Goal: Check status: Check status

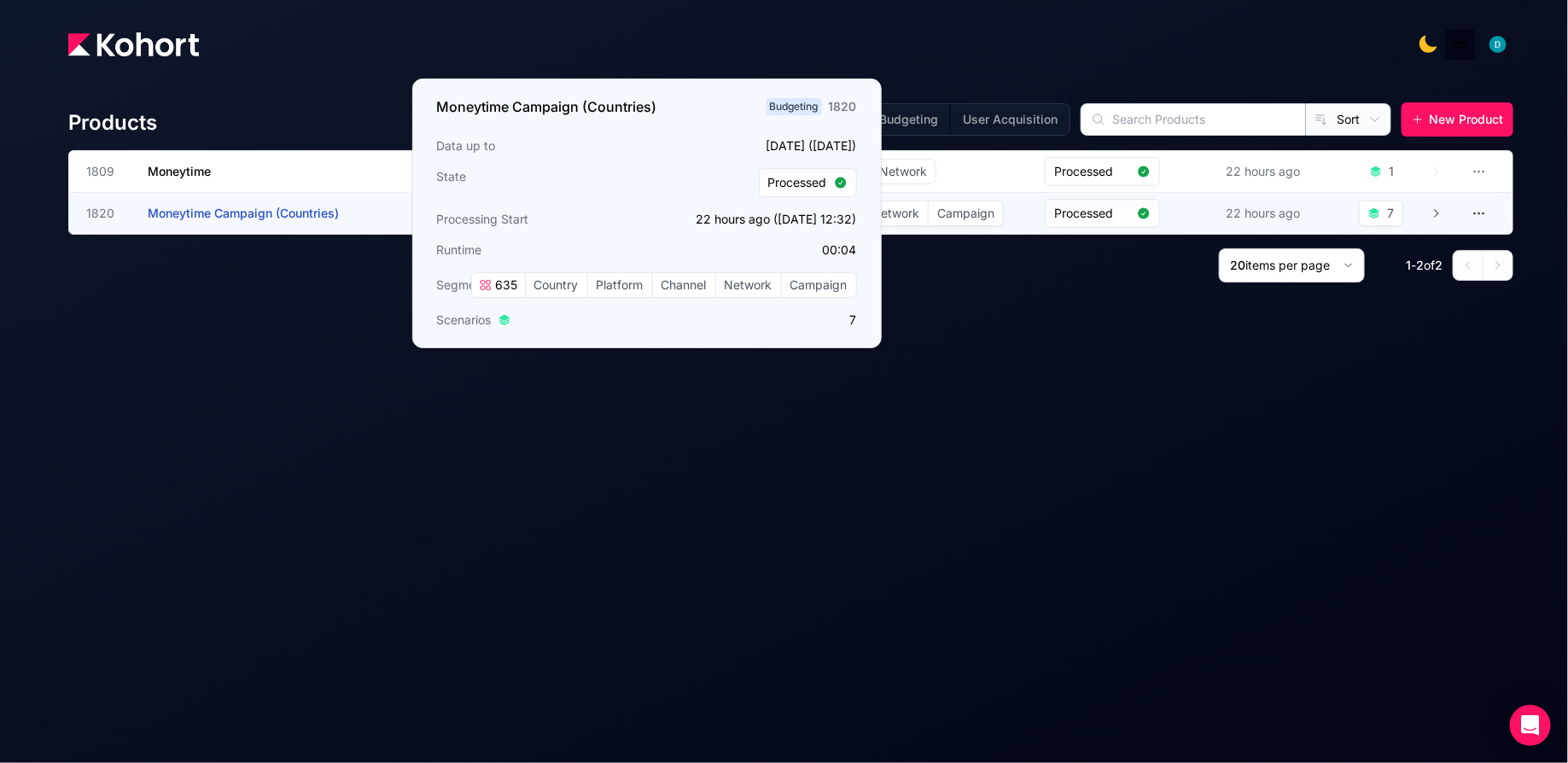
click at [317, 207] on span "Moneytime Campaign (Countries)" at bounding box center [243, 212] width 191 height 14
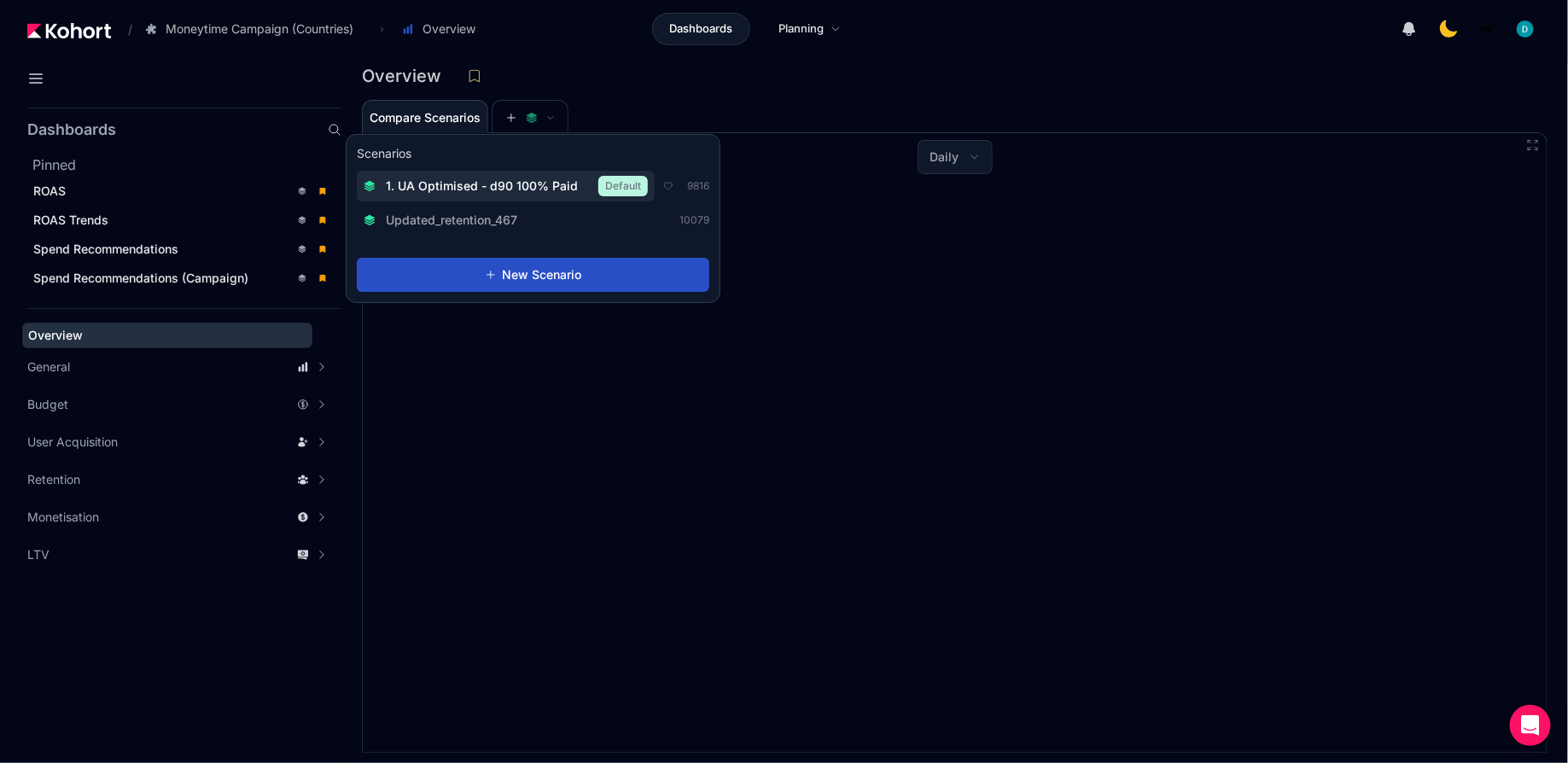
click at [514, 192] on span "1. UA Optimised - d90 100% Paid" at bounding box center [481, 186] width 192 height 17
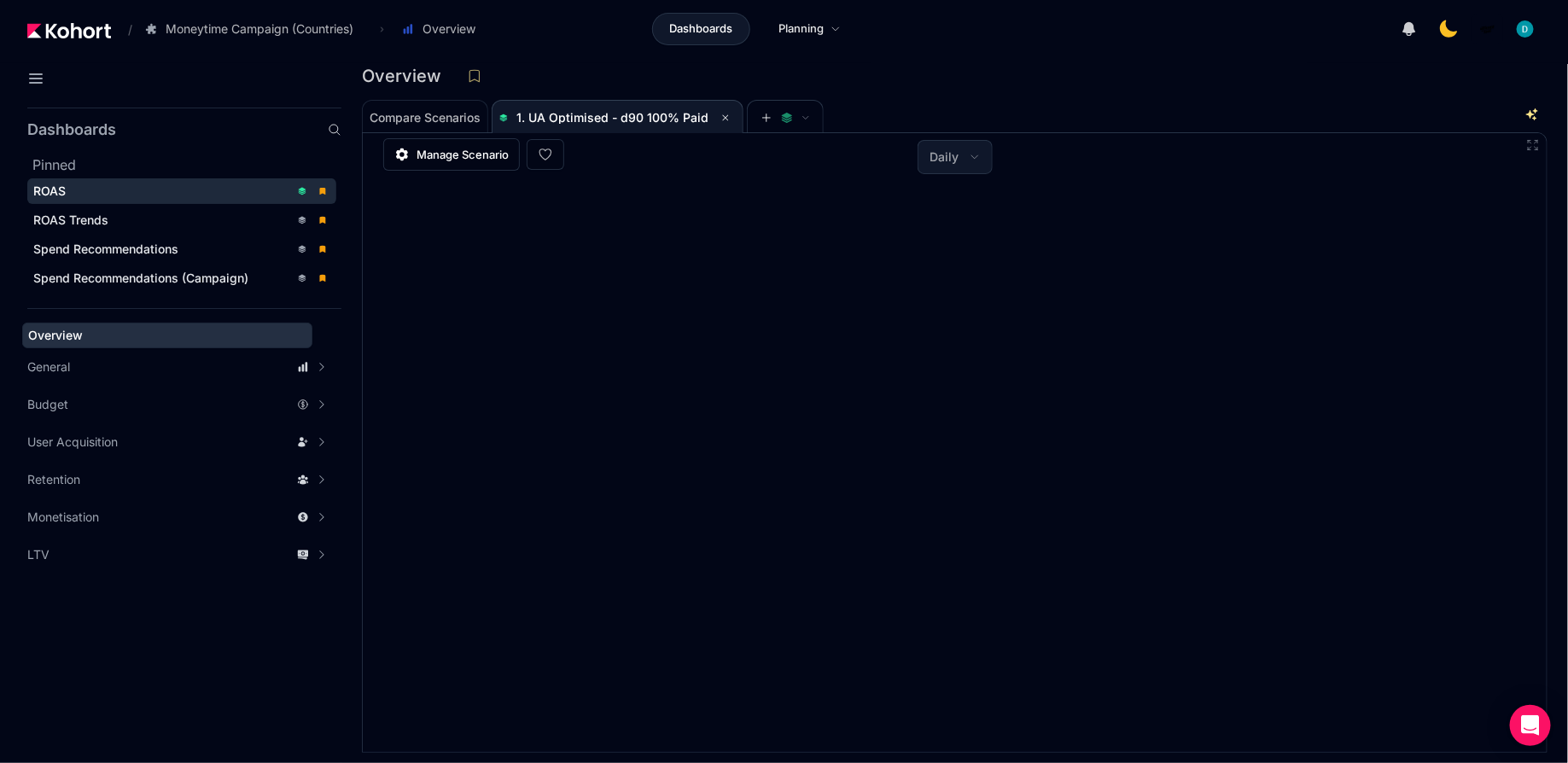
click at [195, 186] on div "ROAS" at bounding box center [161, 191] width 256 height 17
